Goal: Entertainment & Leisure: Consume media (video, audio)

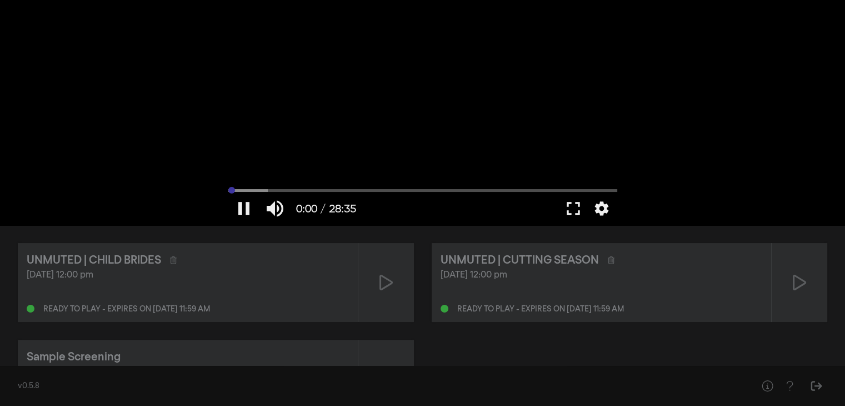
drag, startPoint x: 248, startPoint y: 192, endPoint x: 214, endPoint y: 188, distance: 33.5
click at [228, 188] on input "Seek" at bounding box center [422, 190] width 389 height 7
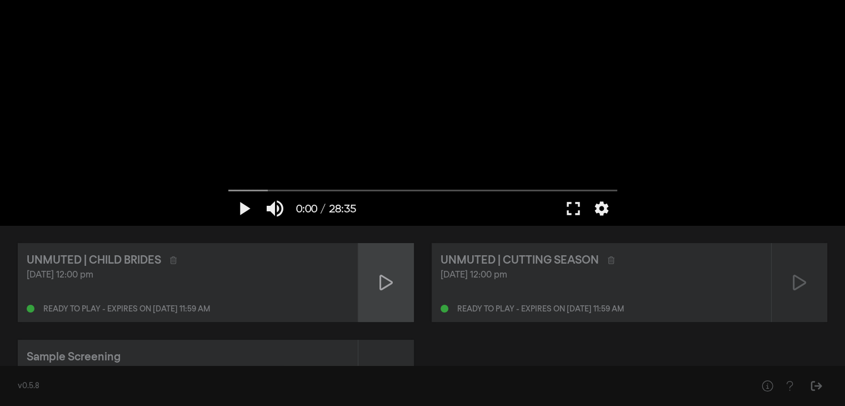
click at [401, 290] on div at bounding box center [386, 282] width 56 height 79
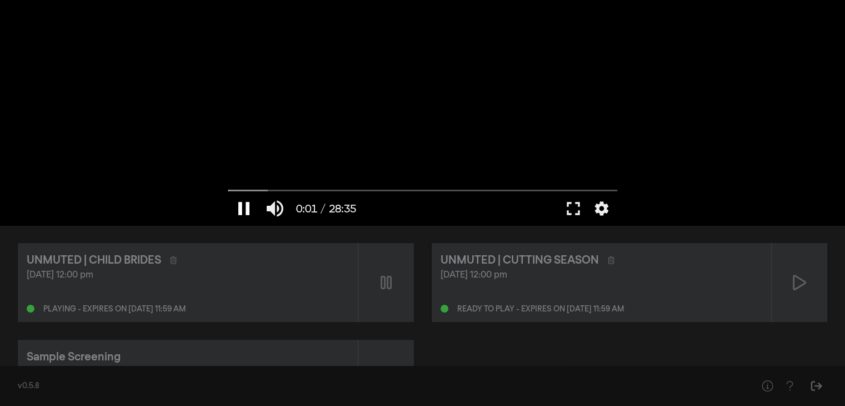
click at [243, 206] on button "pause" at bounding box center [243, 208] width 31 height 33
drag, startPoint x: 234, startPoint y: 189, endPoint x: 217, endPoint y: 189, distance: 17.2
type input "0"
click at [228, 189] on input "Seek" at bounding box center [422, 190] width 389 height 7
click at [569, 207] on button "fullscreen" at bounding box center [573, 208] width 31 height 33
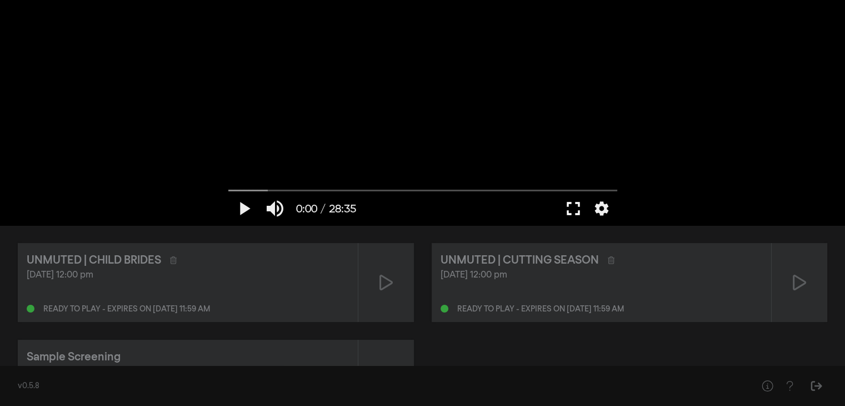
click at [580, 212] on button "fullscreen" at bounding box center [573, 208] width 31 height 33
click at [564, 211] on button "fullscreen" at bounding box center [573, 208] width 31 height 33
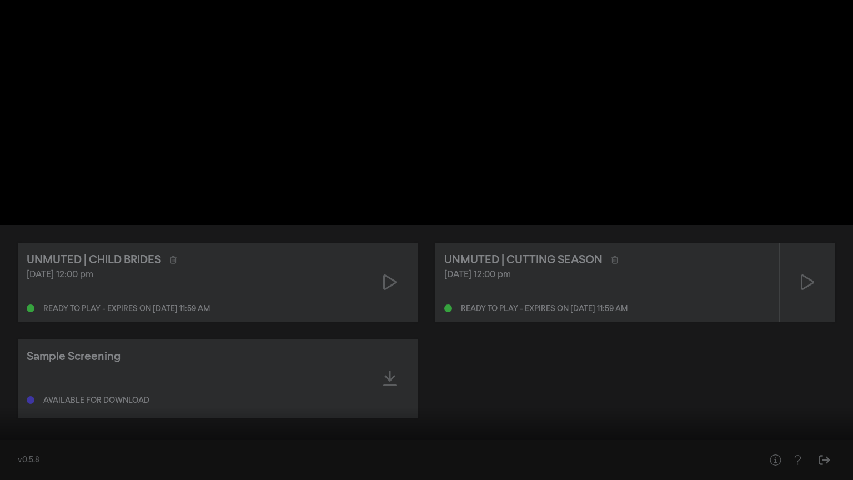
click at [788, 405] on button "fullscreen_exit" at bounding box center [803, 463] width 31 height 33
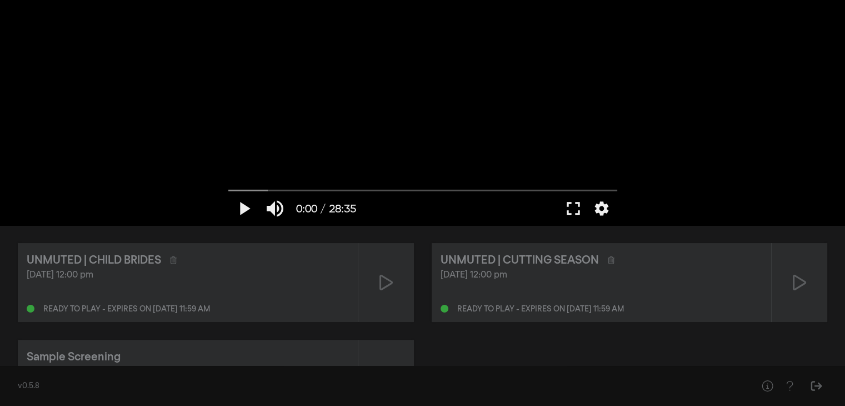
click at [543, 169] on div at bounding box center [423, 112] width 400 height 225
click at [581, 216] on button "fullscreen" at bounding box center [573, 208] width 31 height 33
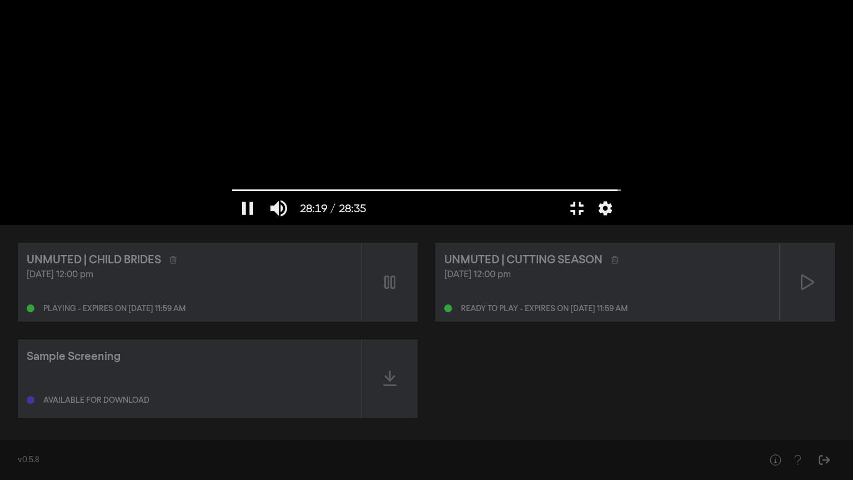
click at [562, 192] on button "fullscreen_exit" at bounding box center [577, 208] width 31 height 33
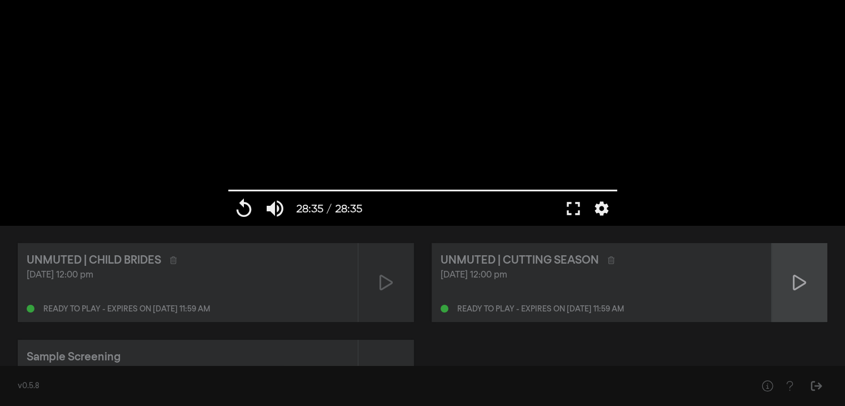
click at [782, 299] on div at bounding box center [800, 282] width 56 height 79
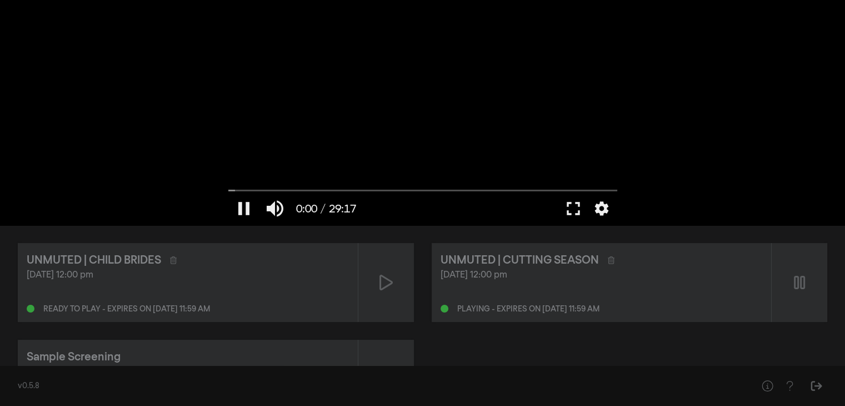
click at [540, 111] on div at bounding box center [423, 112] width 400 height 225
click at [576, 214] on button "fullscreen" at bounding box center [573, 208] width 31 height 33
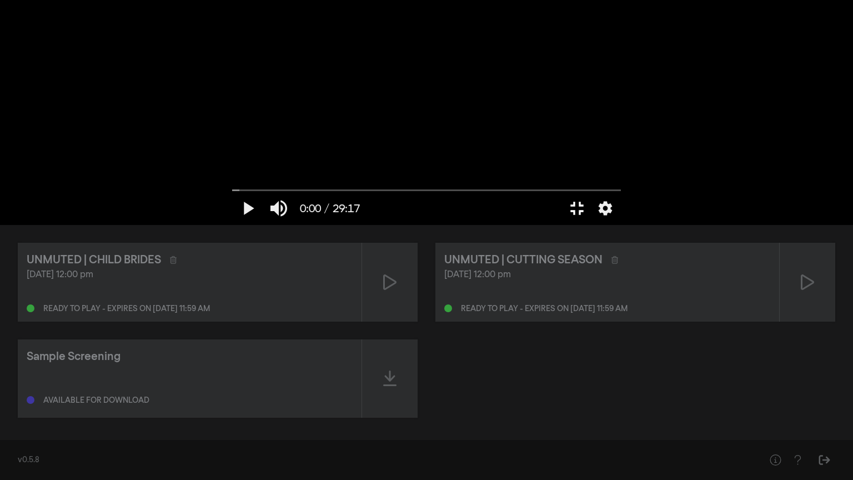
click at [562, 192] on button "fullscreen_exit" at bounding box center [577, 208] width 31 height 33
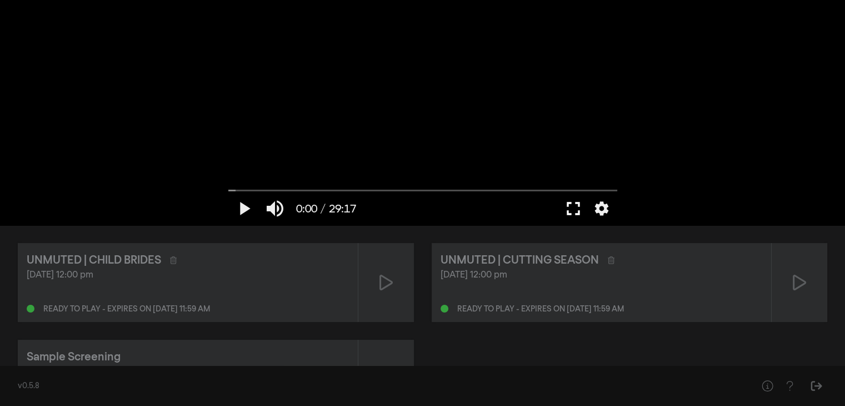
click at [580, 207] on button "fullscreen" at bounding box center [573, 208] width 31 height 33
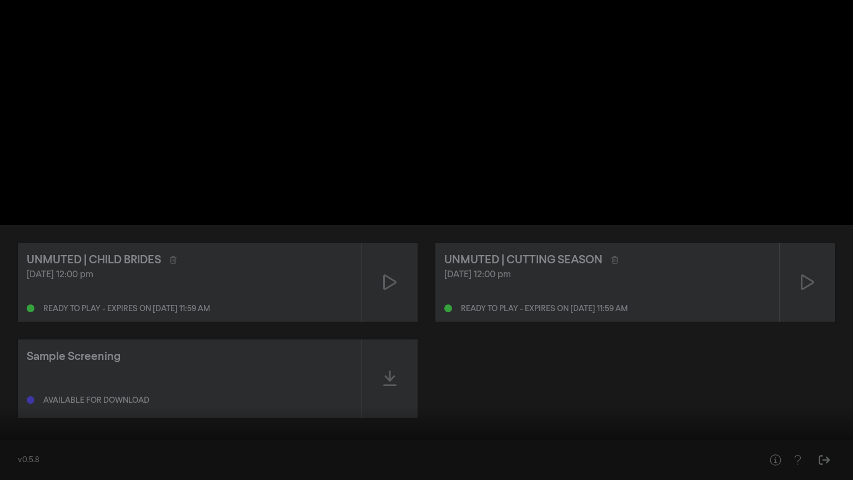
click at [22, 405] on button "play_arrow" at bounding box center [21, 463] width 31 height 33
click at [38, 405] on input "Seek" at bounding box center [427, 445] width 842 height 7
click at [56, 405] on input "Seek" at bounding box center [427, 445] width 842 height 7
click at [44, 405] on input "Seek" at bounding box center [427, 445] width 842 height 7
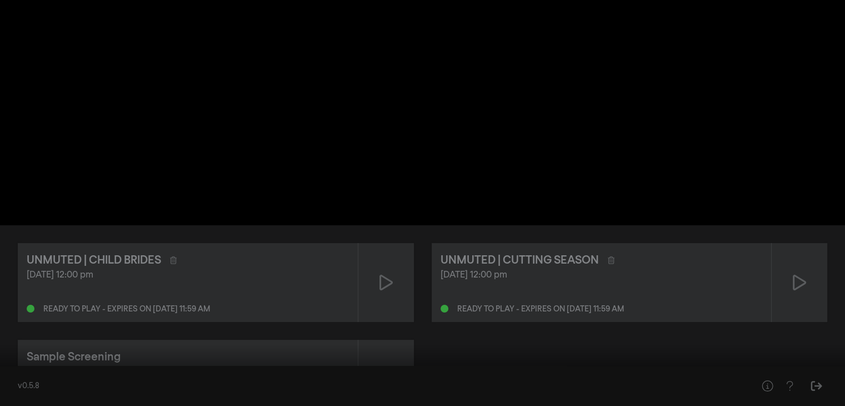
type input "1757.255"
